Goal: Transaction & Acquisition: Purchase product/service

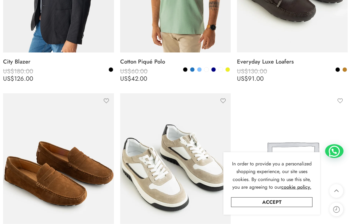
scroll to position [215, 0]
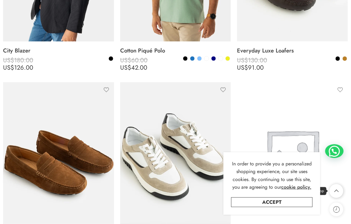
click at [338, 191] on icon at bounding box center [337, 191] width 12 height 14
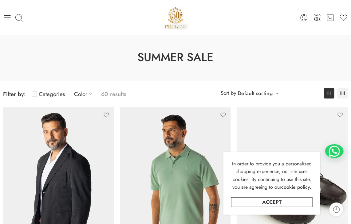
scroll to position [0, 0]
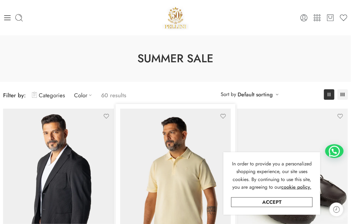
click at [145, 131] on img at bounding box center [175, 183] width 111 height 148
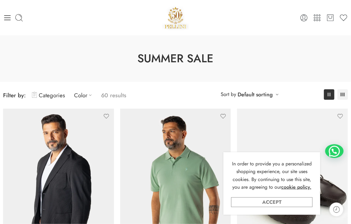
click at [273, 202] on link "Accept" at bounding box center [271, 203] width 81 height 10
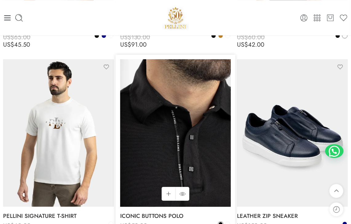
scroll to position [615, 0]
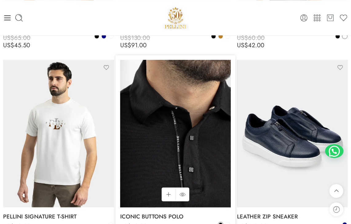
click at [183, 103] on img at bounding box center [175, 134] width 111 height 148
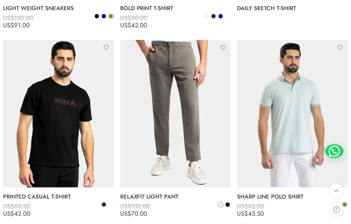
scroll to position [1014, 0]
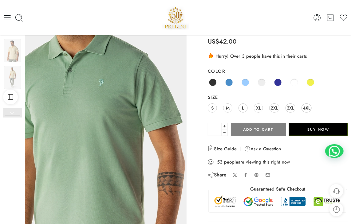
scroll to position [31, 0]
